Goal: Information Seeking & Learning: Find specific fact

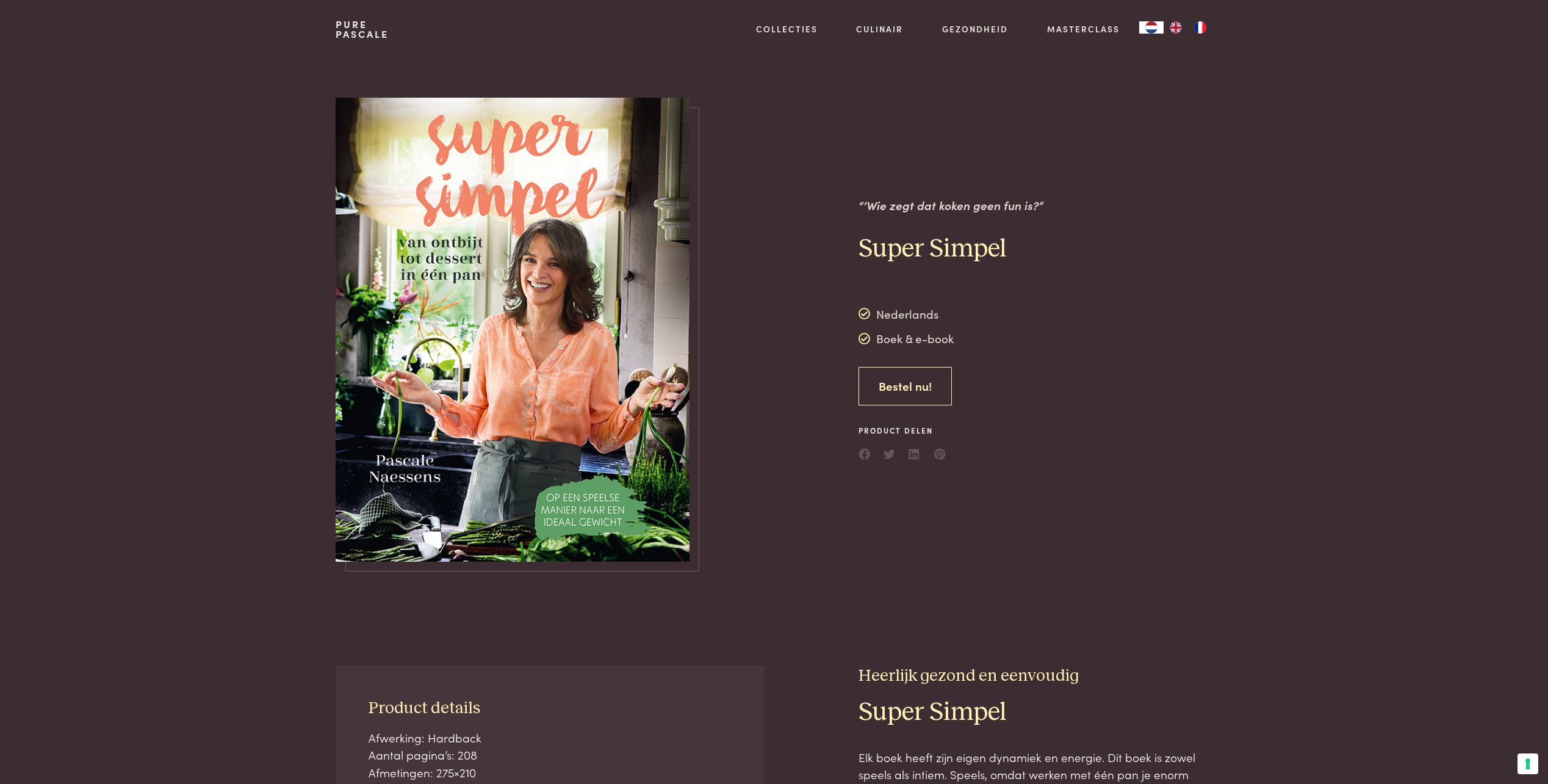
click at [896, 391] on link "Bestel nu!" at bounding box center [905, 386] width 93 height 39
click at [353, 24] on link "Pure Pascale" at bounding box center [361, 29] width 53 height 19
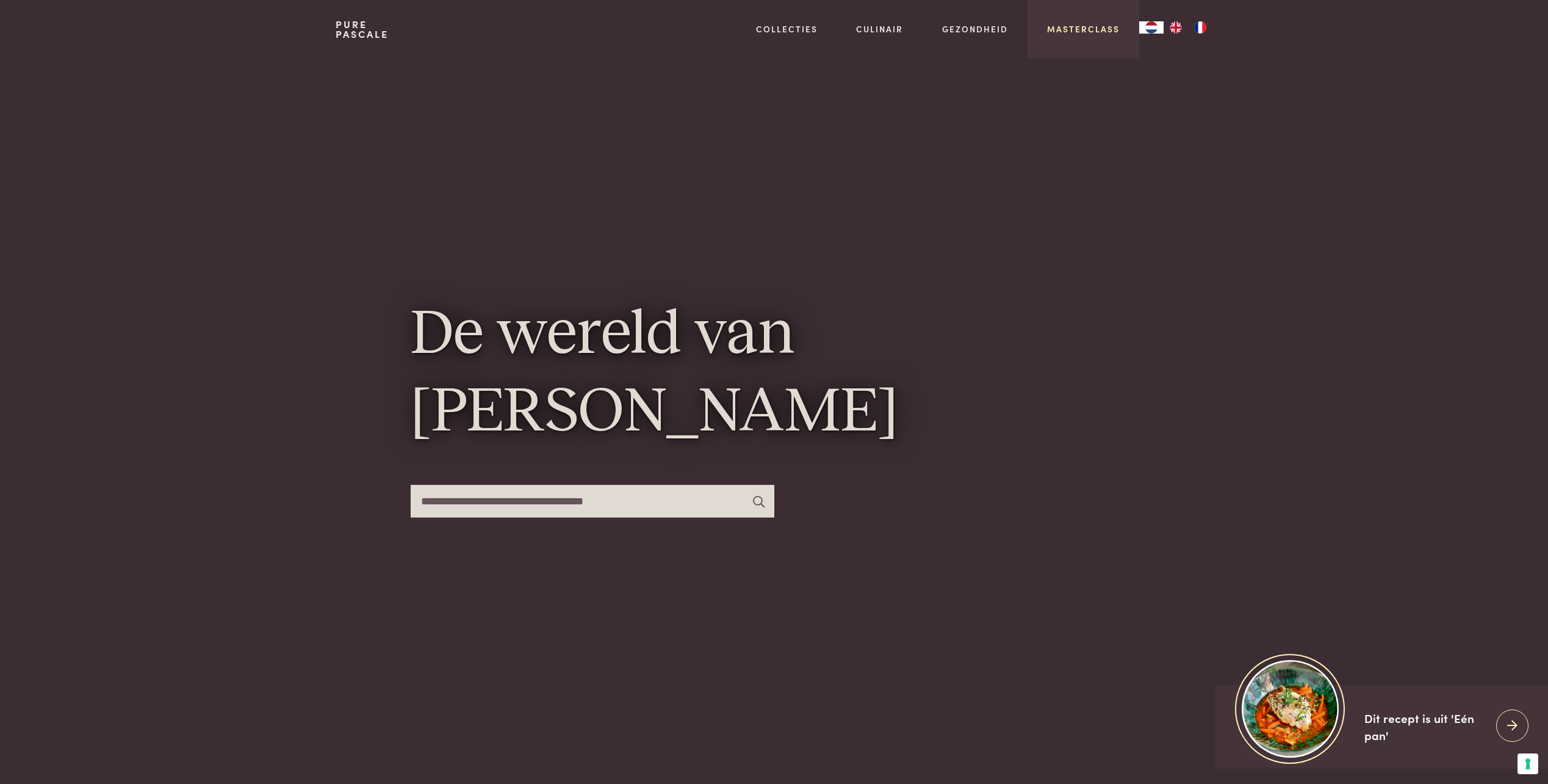
click at [1079, 23] on link "Masterclass" at bounding box center [1083, 29] width 73 height 13
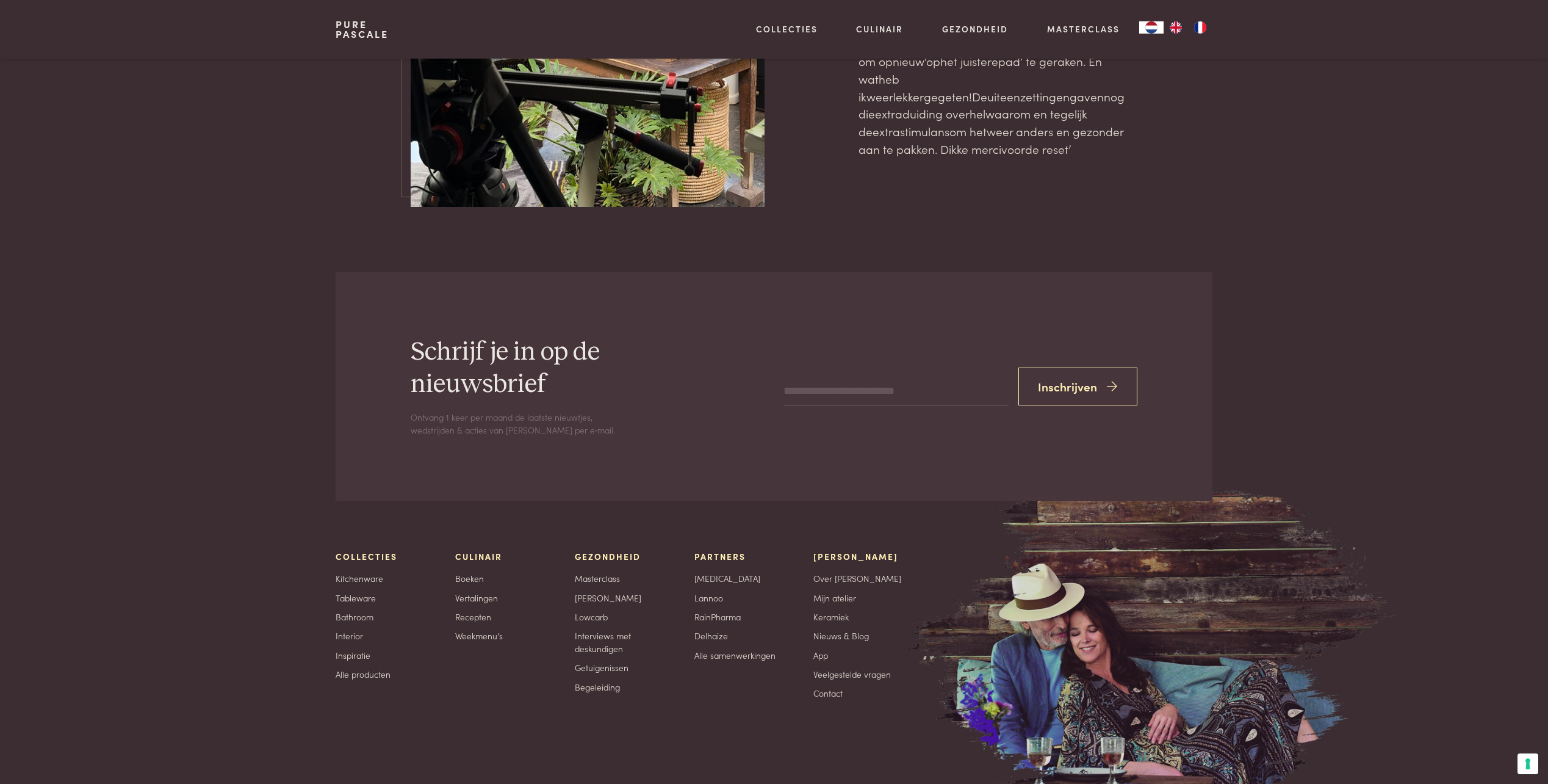
scroll to position [4140, 0]
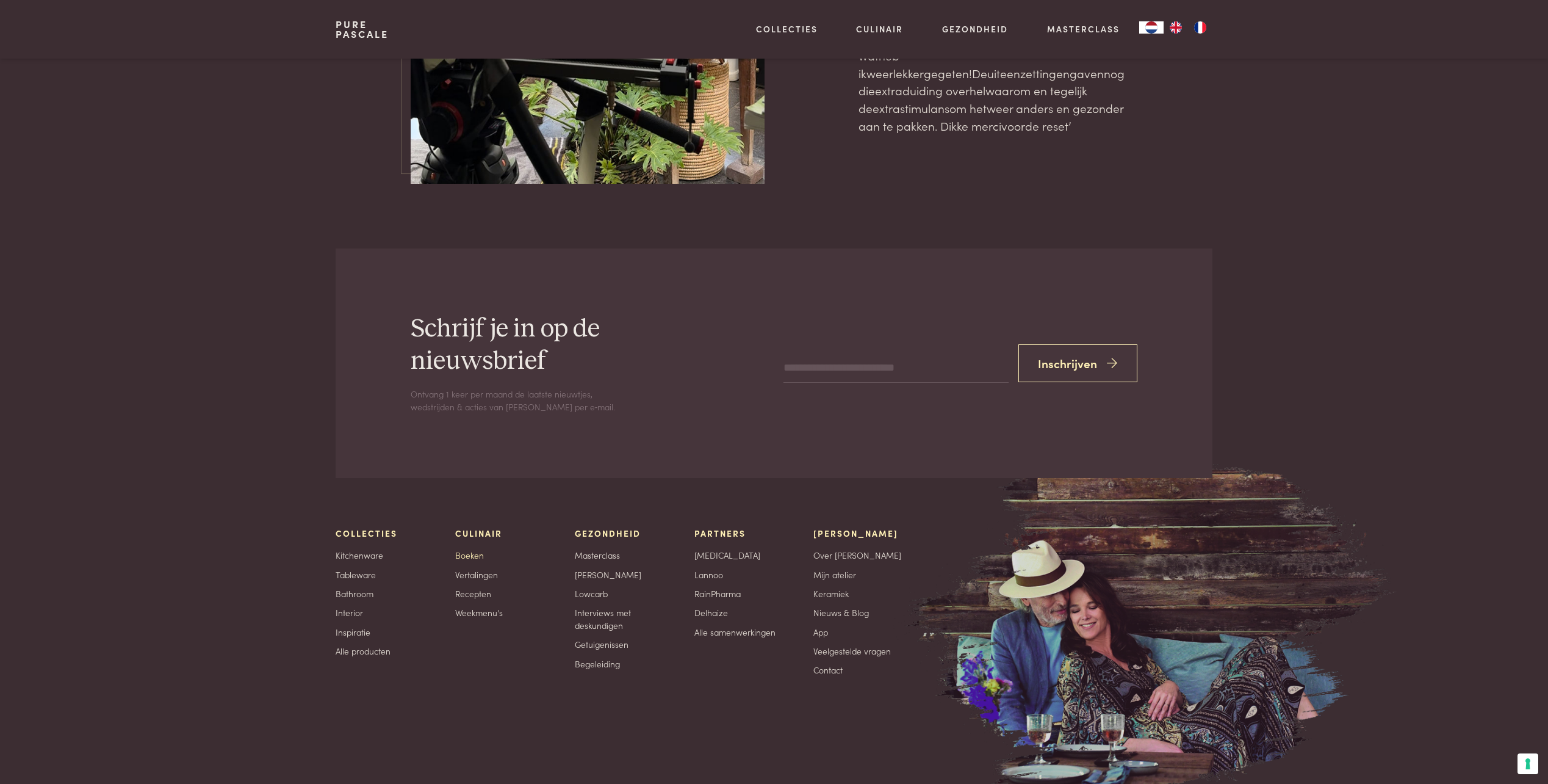
click at [471, 548] on link "Boeken" at bounding box center [470, 554] width 29 height 13
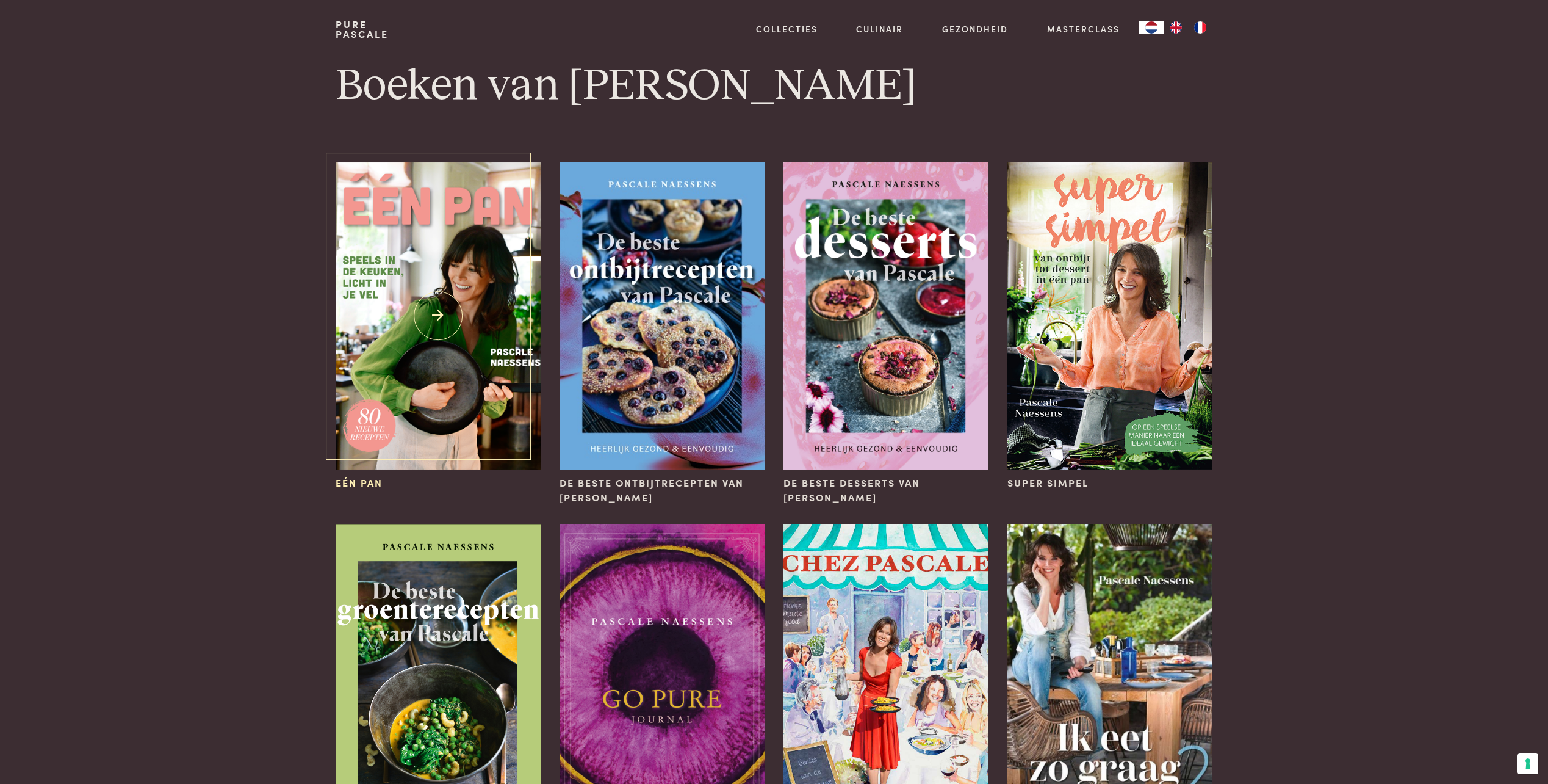
click at [454, 348] on img at bounding box center [438, 316] width 205 height 307
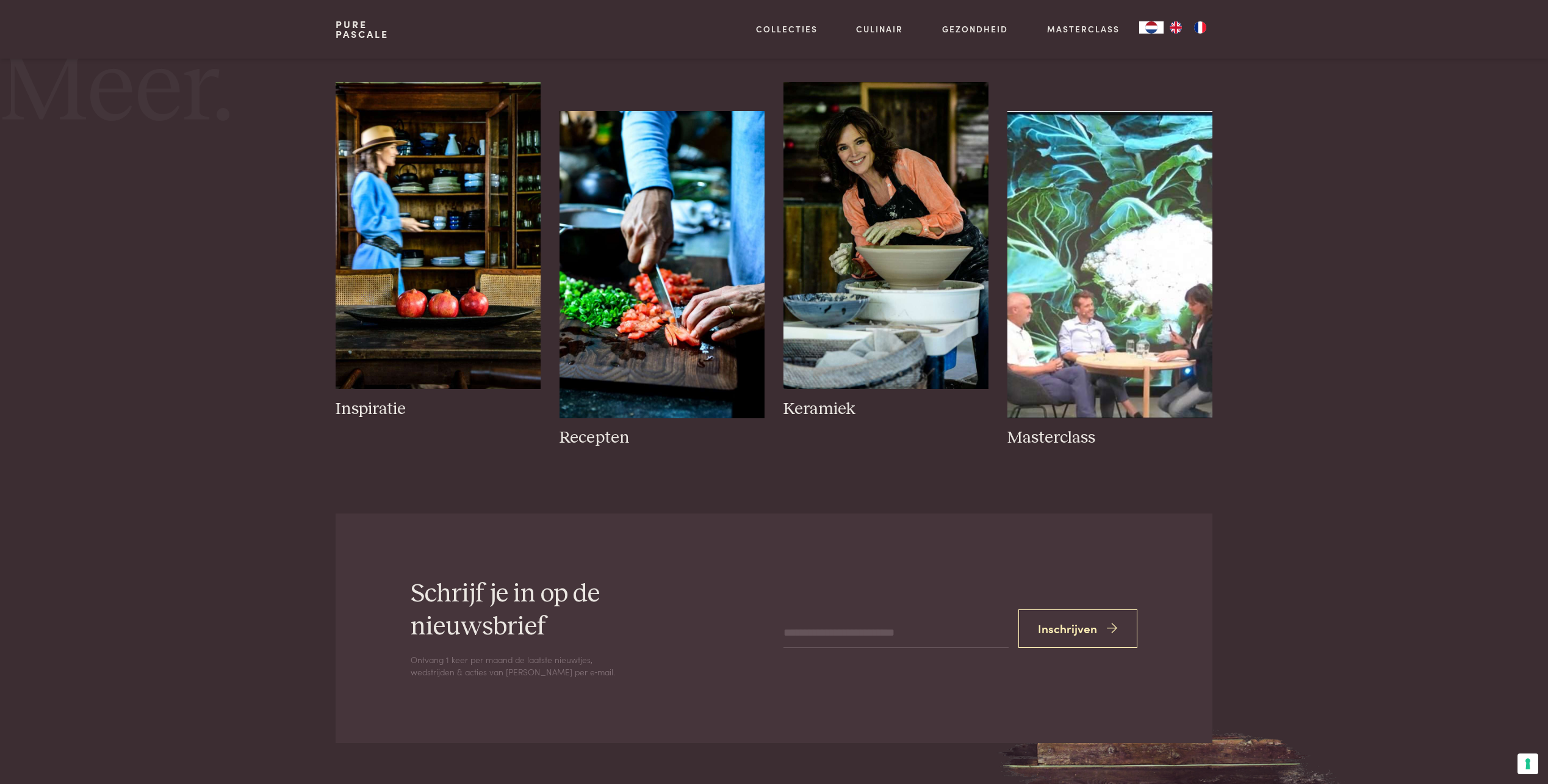
scroll to position [1648, 0]
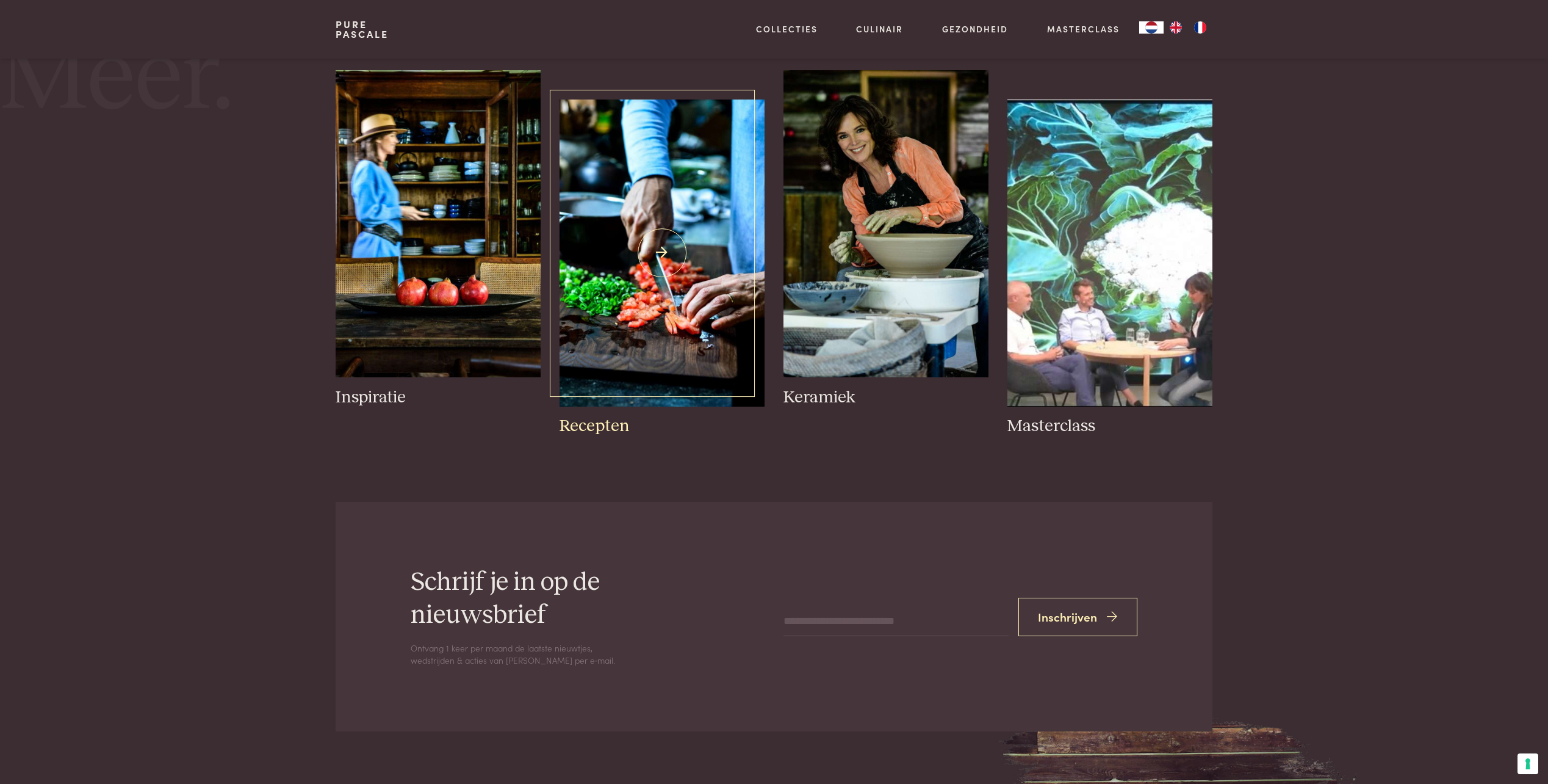
click at [708, 335] on img at bounding box center [662, 253] width 205 height 307
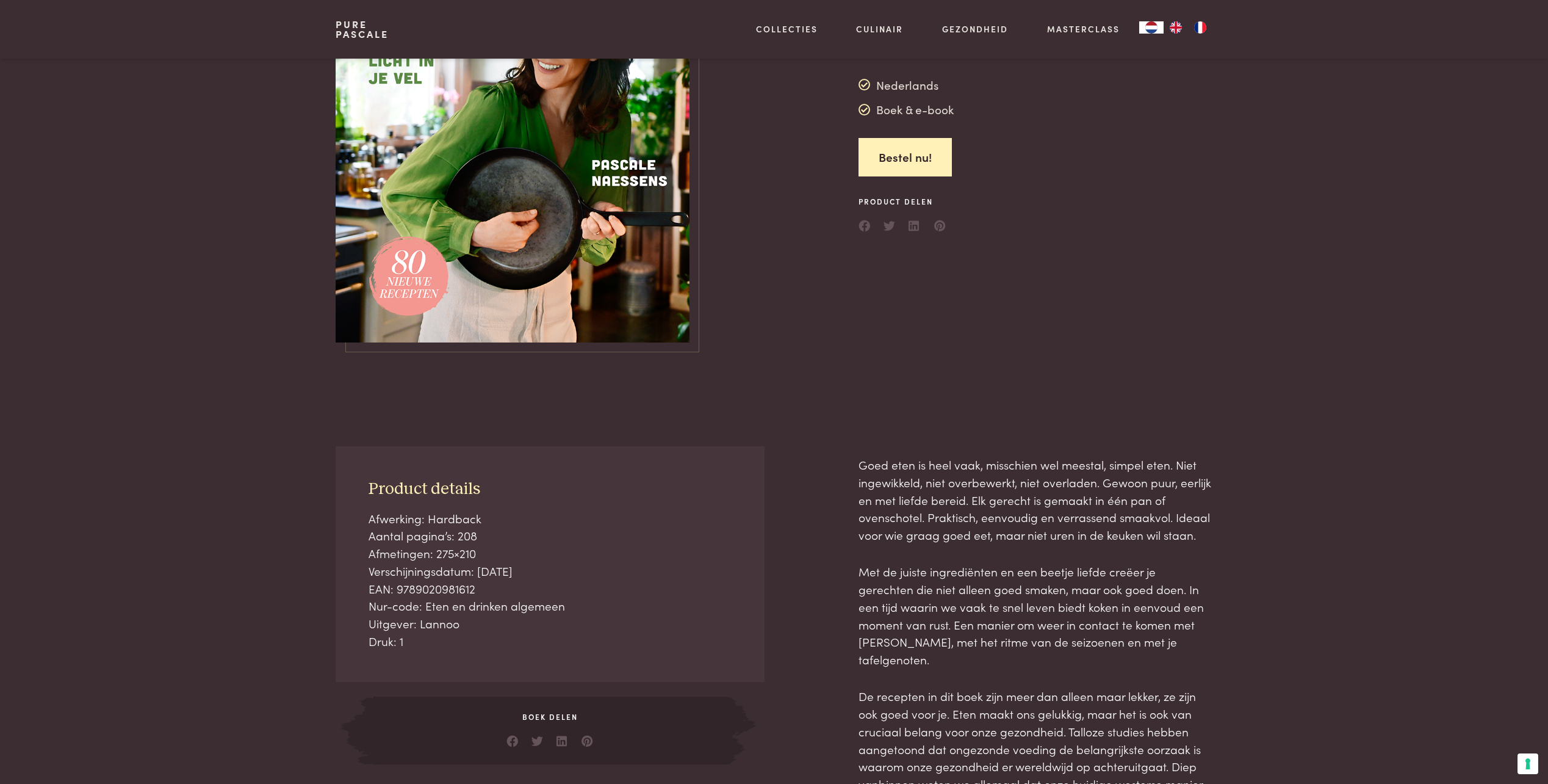
scroll to position [305, 0]
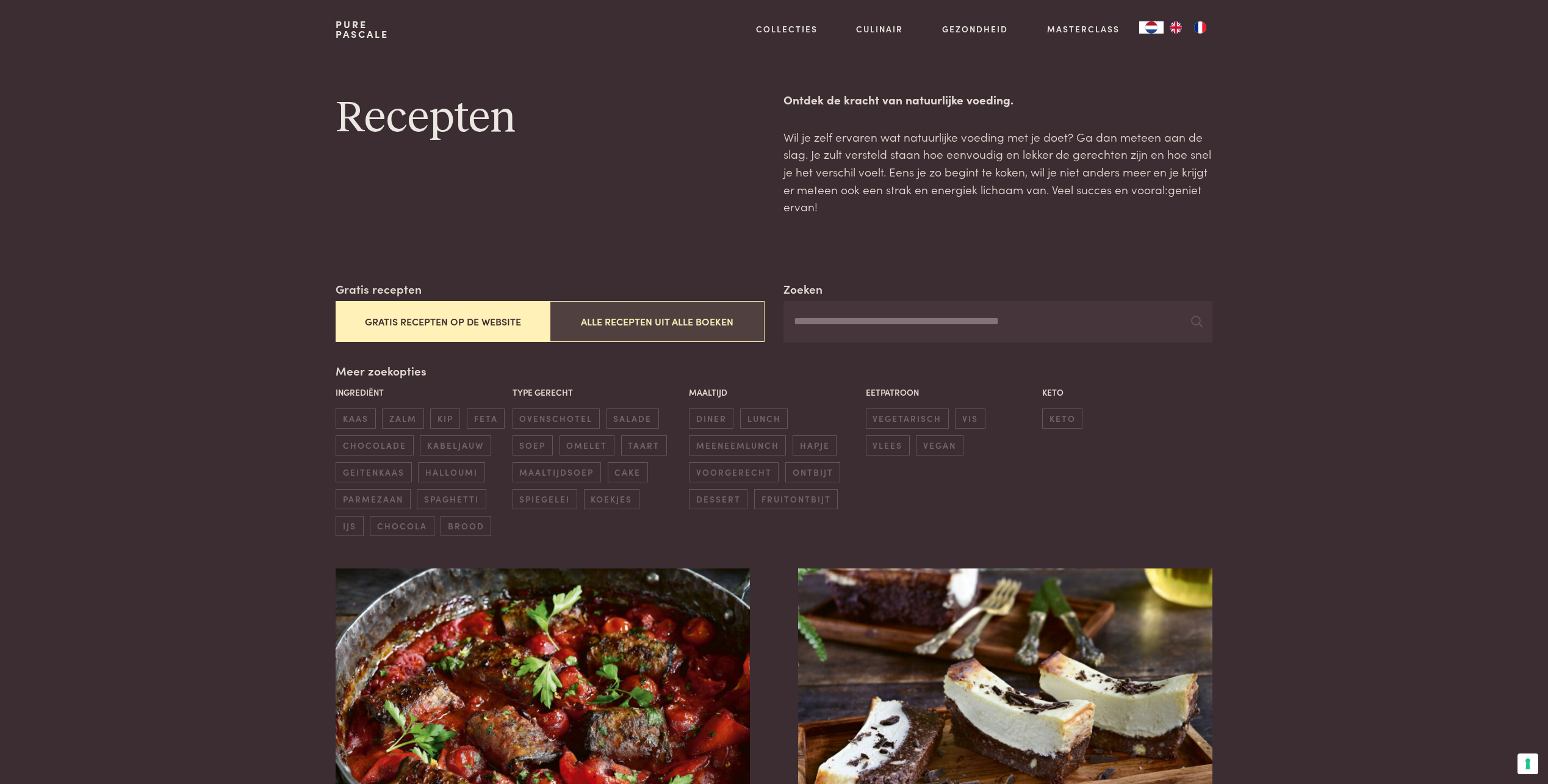
click at [709, 325] on button "Alle recepten uit alle boeken" at bounding box center [657, 321] width 214 height 41
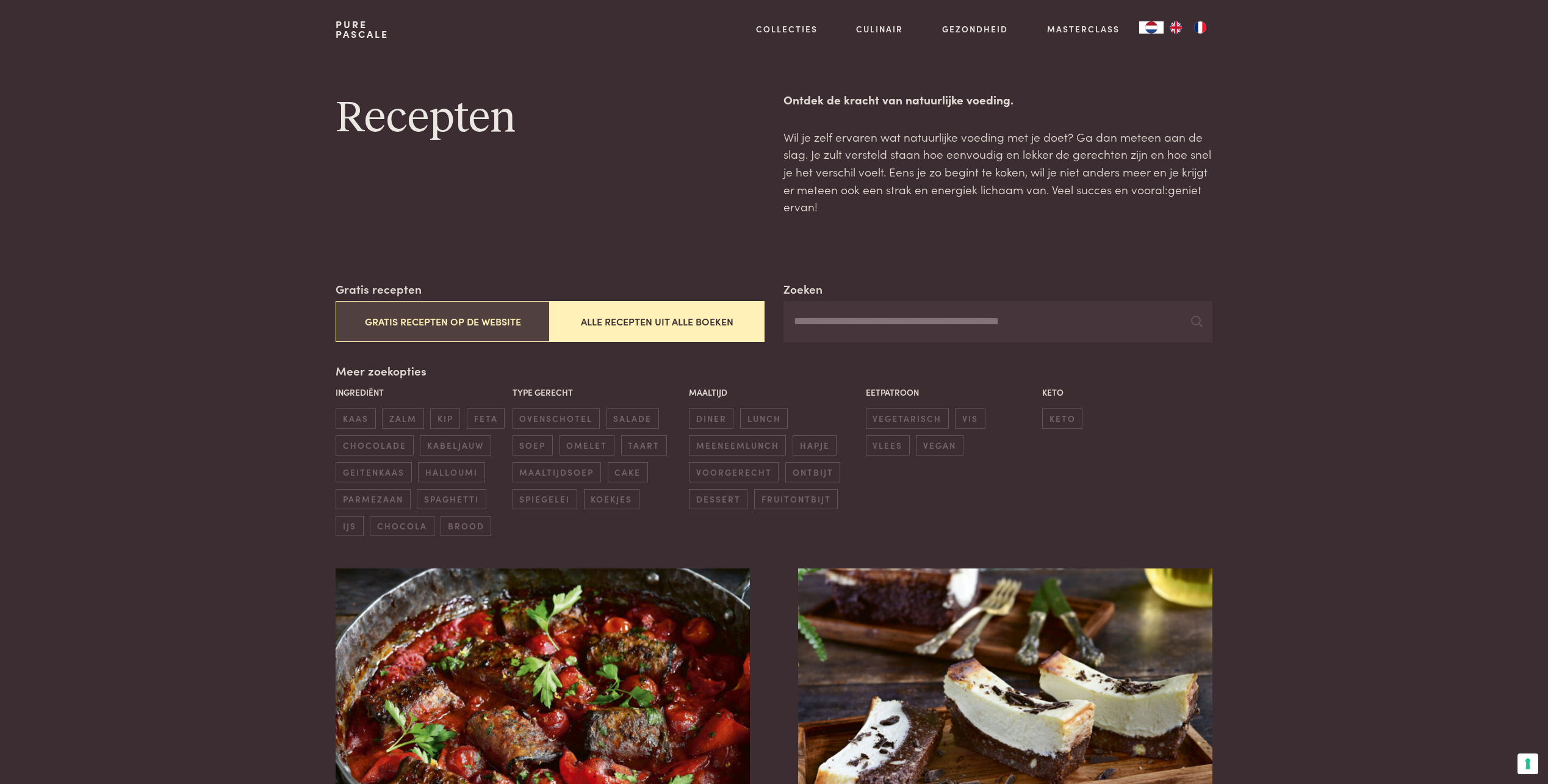
click at [508, 322] on button "Gratis recepten op de website" at bounding box center [442, 321] width 214 height 41
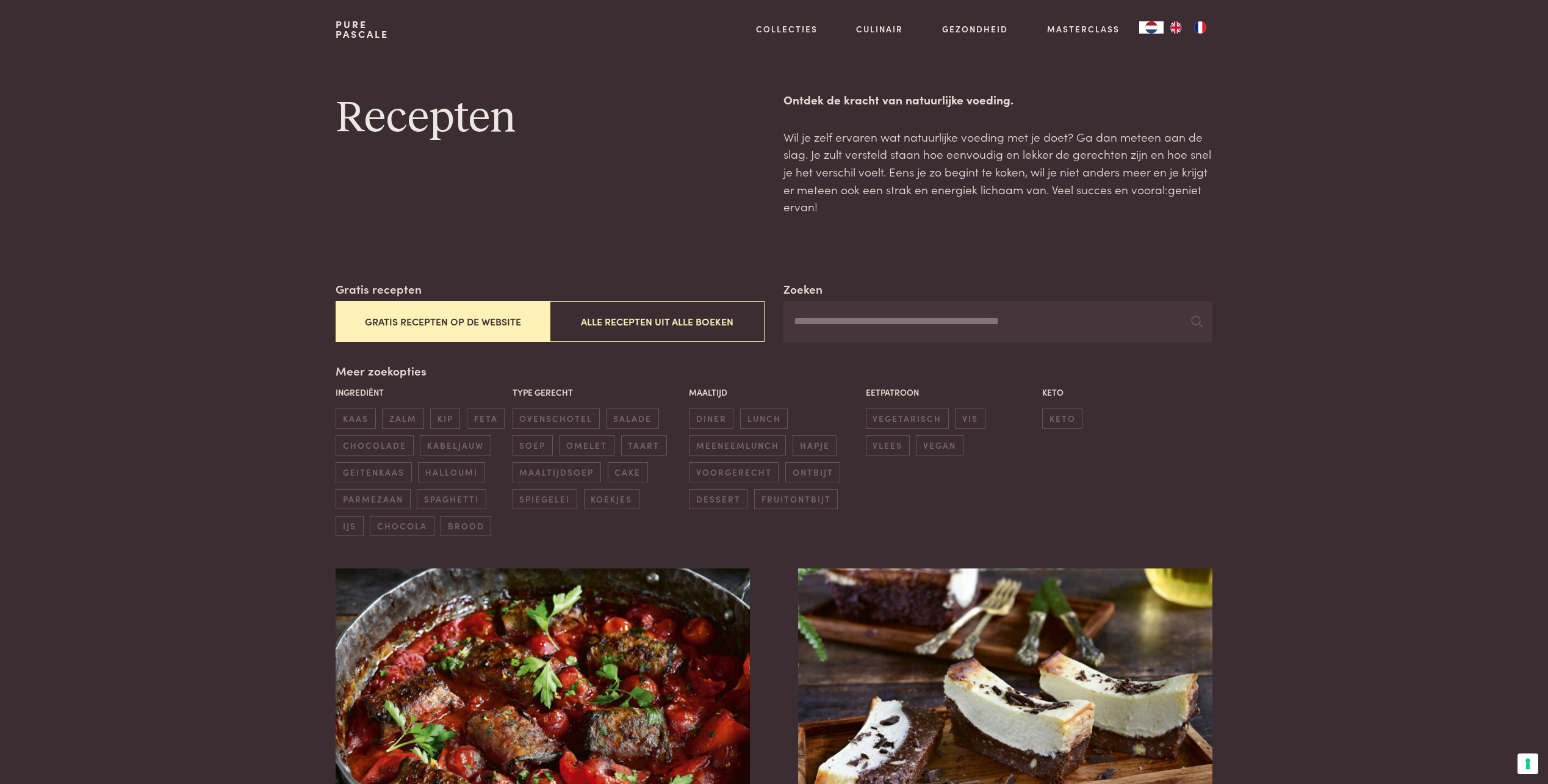
click at [836, 329] on input "Zoeken" at bounding box center [998, 321] width 429 height 41
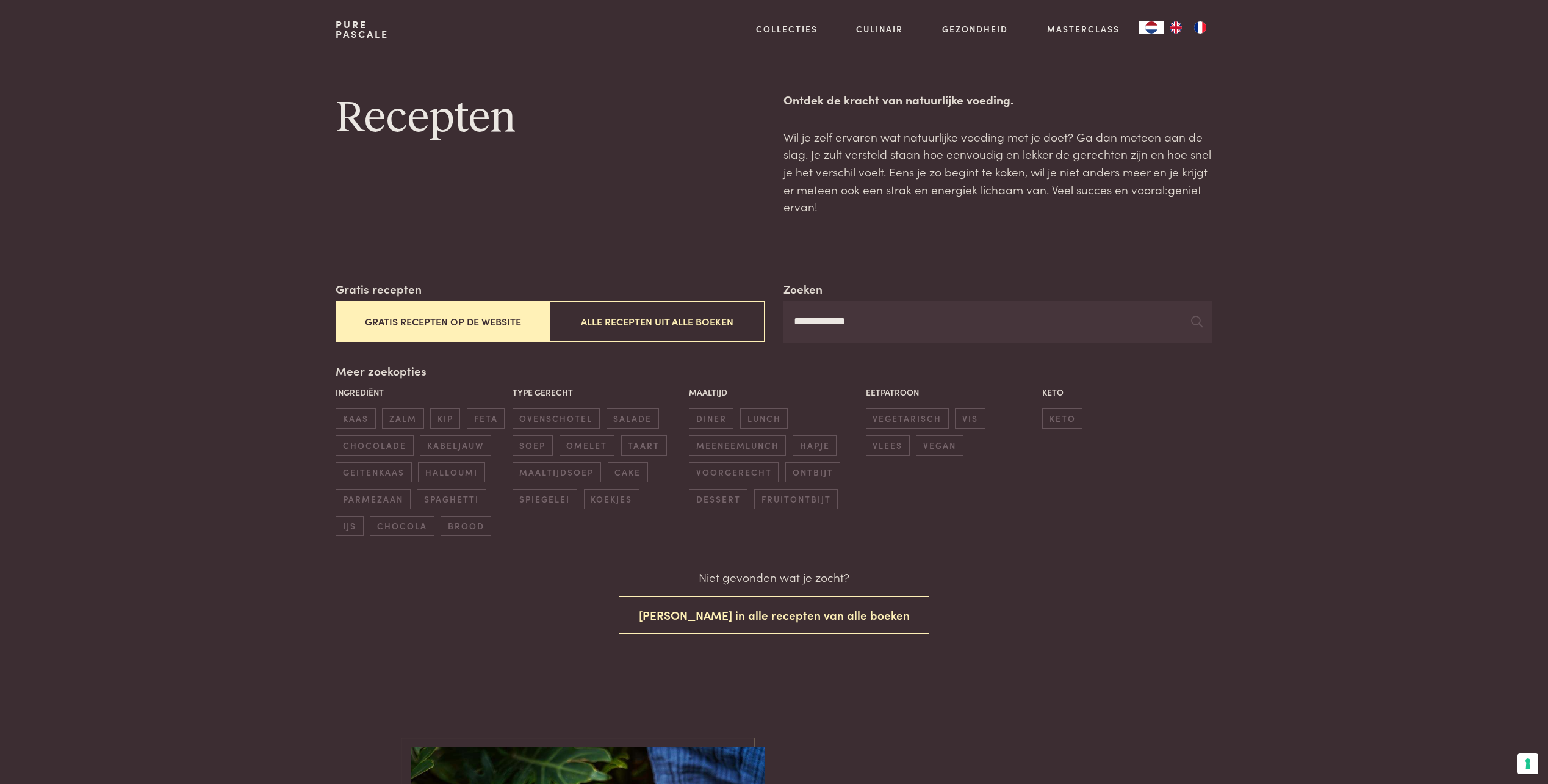
type input "**********"
click at [807, 622] on button "[PERSON_NAME] in alle recepten van alle boeken" at bounding box center [774, 615] width 311 height 39
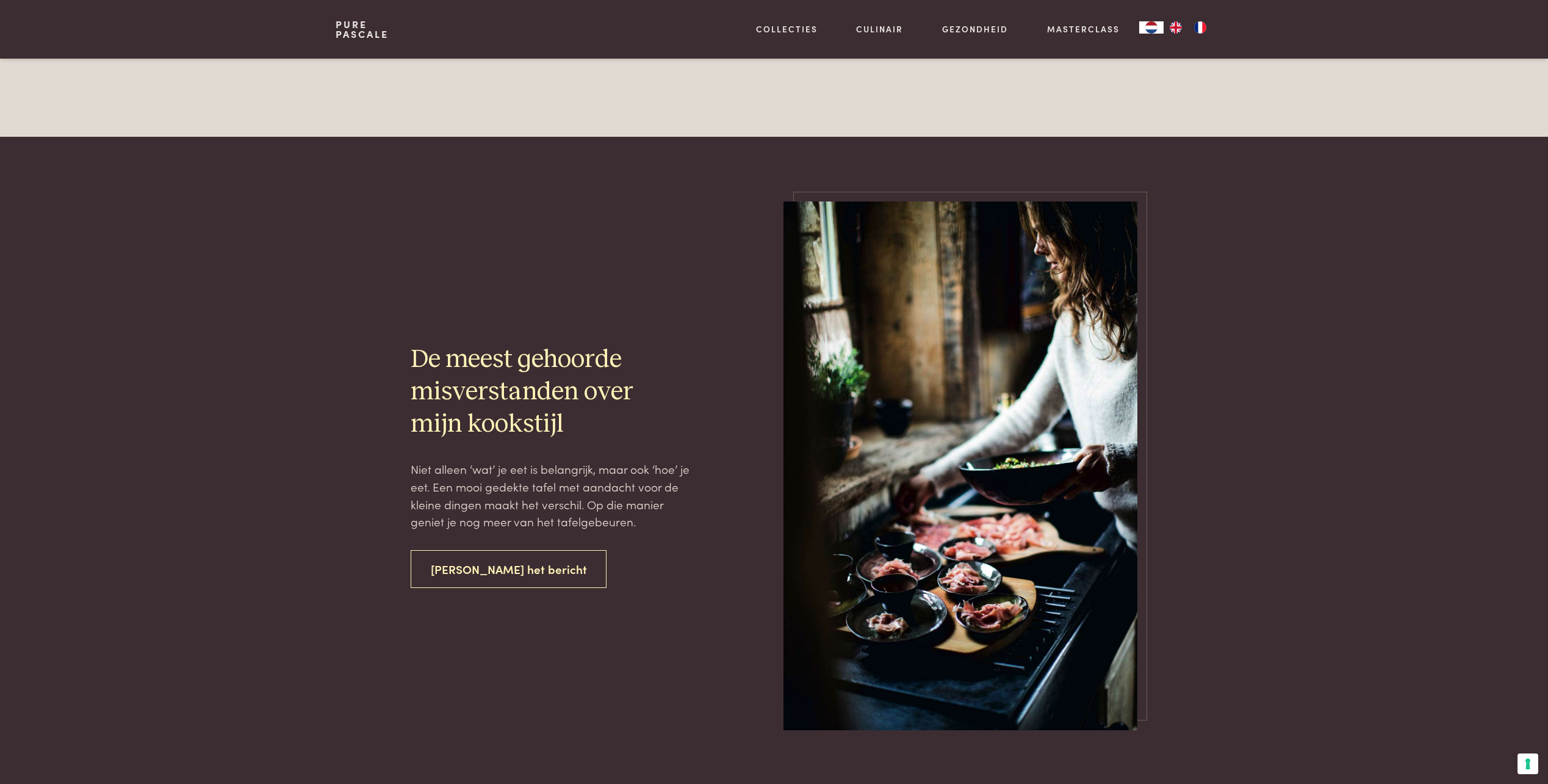
scroll to position [2165, 0]
